Goal: Task Accomplishment & Management: Complete application form

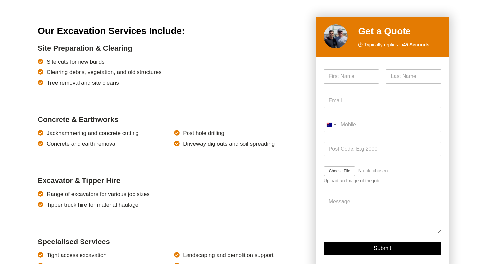
scroll to position [490, 0]
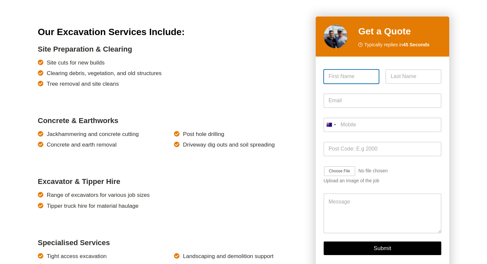
click at [357, 77] on input "First" at bounding box center [352, 77] width 56 height 14
type input "Mark"
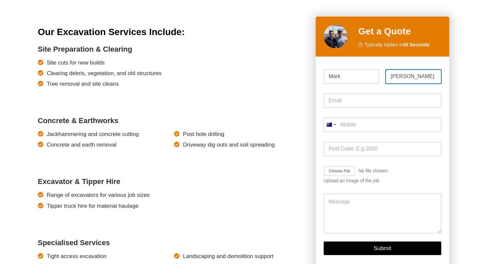
type input "[PERSON_NAME]"
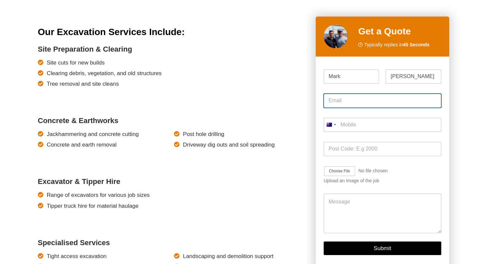
click at [338, 102] on input "Email *" at bounding box center [383, 101] width 118 height 14
type input "[EMAIL_ADDRESS][DOMAIN_NAME]"
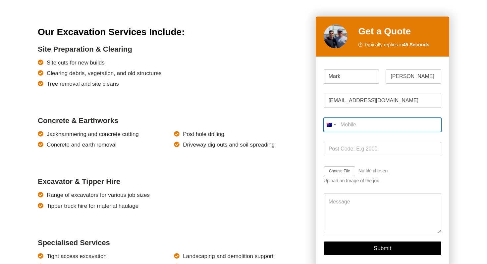
type input "0401 230 01"
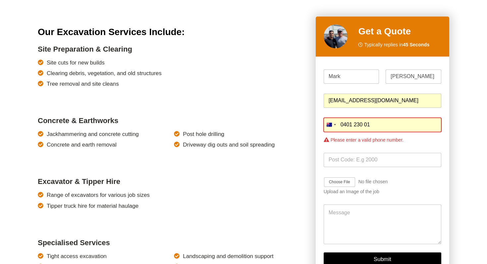
drag, startPoint x: 382, startPoint y: 127, endPoint x: 302, endPoint y: 112, distance: 80.8
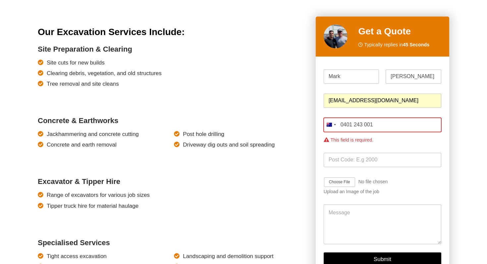
type input "0401 243 001"
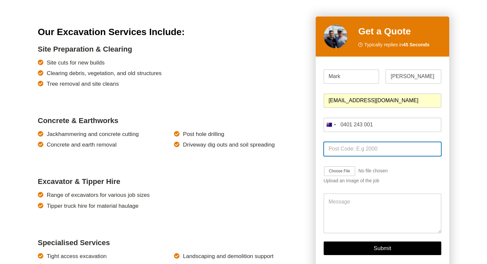
click at [354, 161] on div "Post Code Name * [PERSON_NAME] First [PERSON_NAME] Last Email * [EMAIL_ADDRESS]…" at bounding box center [383, 152] width 118 height 174
type input "2075"
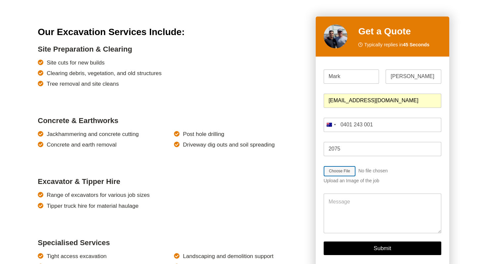
click at [342, 174] on input "Job Image Upload" at bounding box center [359, 171] width 71 height 11
type input "C:\fakepath\IMG_2473.jpeg"
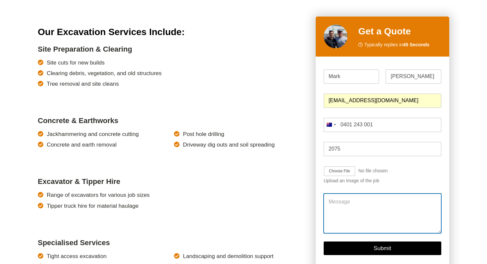
click at [346, 198] on textarea "Message" at bounding box center [383, 214] width 118 height 40
type textarea "Quote for soil excvation please"
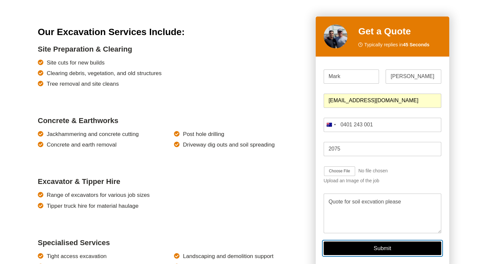
click at [380, 247] on button "Submit" at bounding box center [383, 249] width 118 height 14
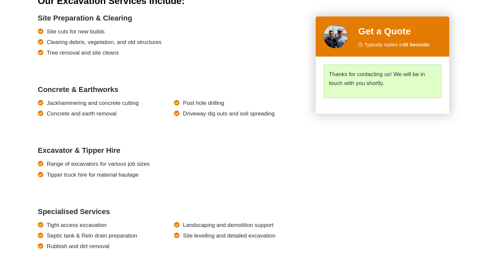
scroll to position [522, 0]
